Goal: Transaction & Acquisition: Purchase product/service

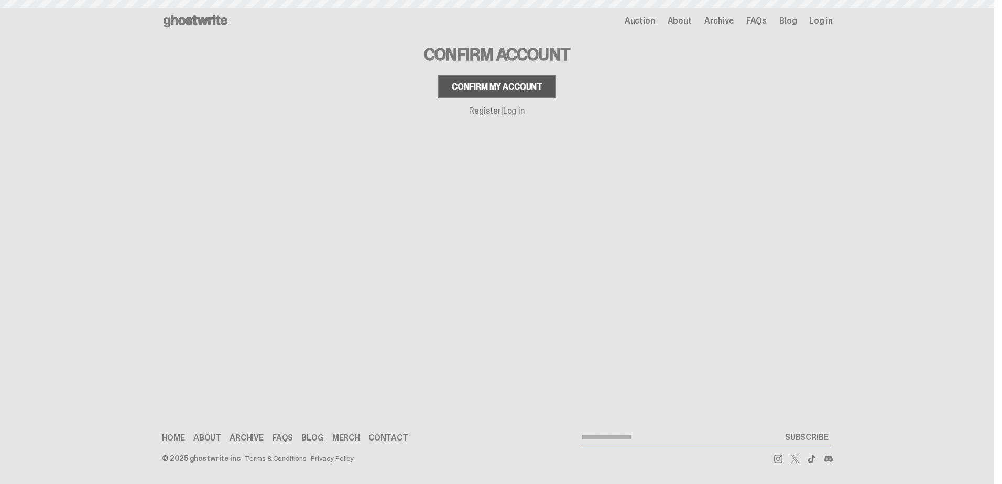
click at [508, 86] on div "Confirm my account" at bounding box center [497, 87] width 91 height 8
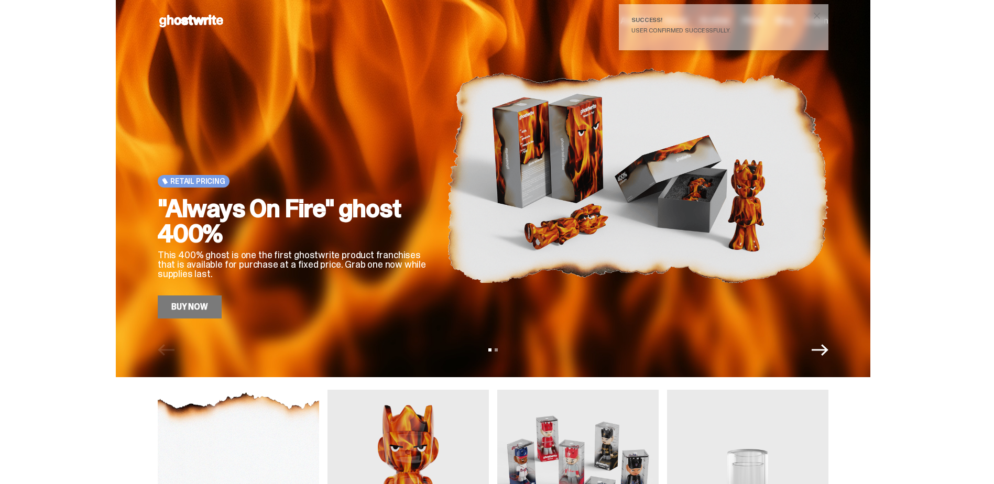
click at [825, 352] on icon "Next" at bounding box center [820, 350] width 17 height 17
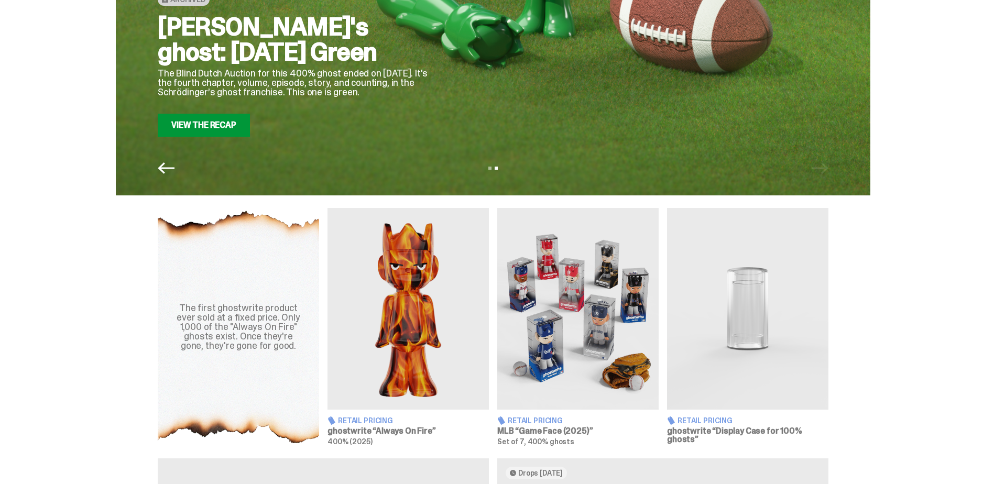
scroll to position [210, 0]
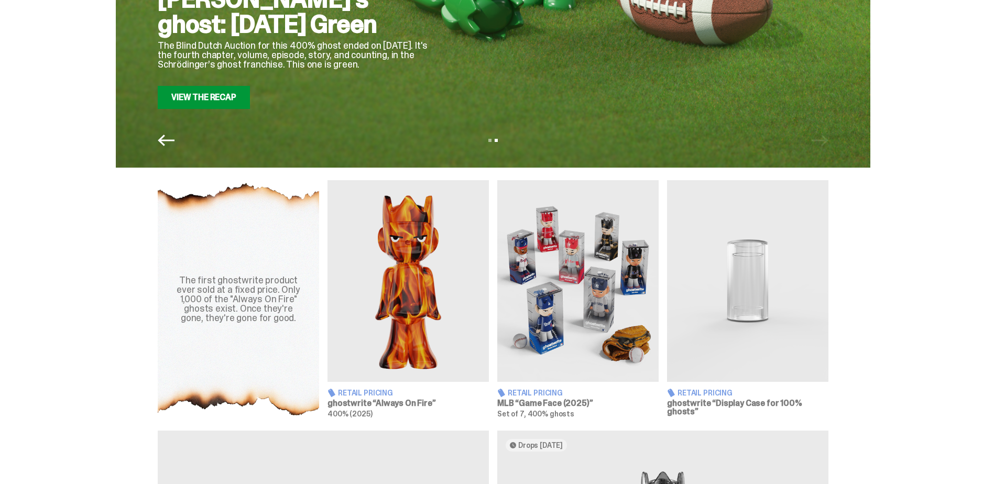
click at [585, 281] on img at bounding box center [577, 281] width 161 height 202
